Goal: Information Seeking & Learning: Learn about a topic

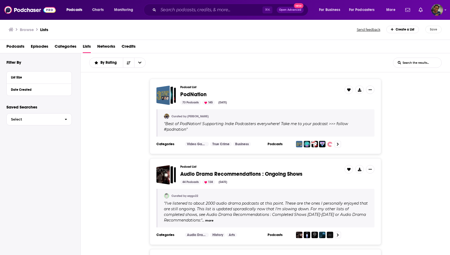
click at [219, 5] on div "⌘ K Open Advanced New" at bounding box center [226, 10] width 165 height 12
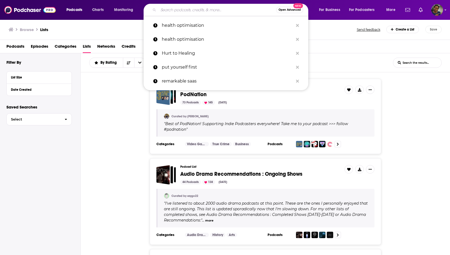
click at [219, 8] on input "Search podcasts, credits, & more..." at bounding box center [217, 10] width 118 height 9
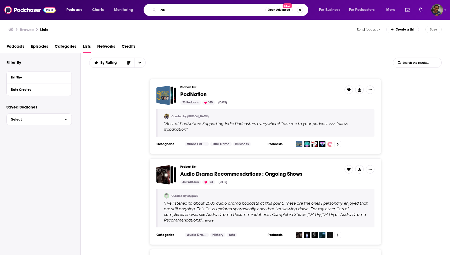
type input "o"
type input "founders only"
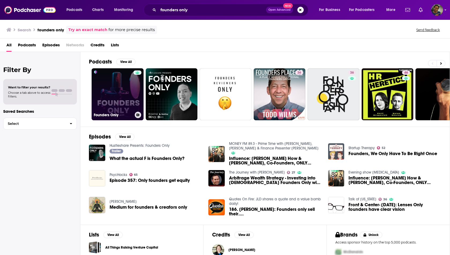
click at [122, 101] on link "Founders Only" at bounding box center [118, 94] width 52 height 52
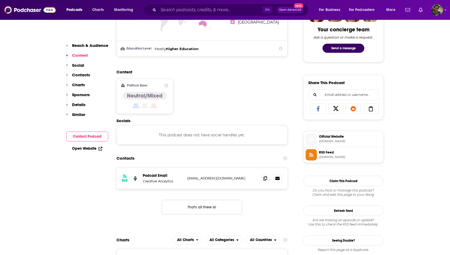
scroll to position [283, 0]
